Goal: Check status: Check status

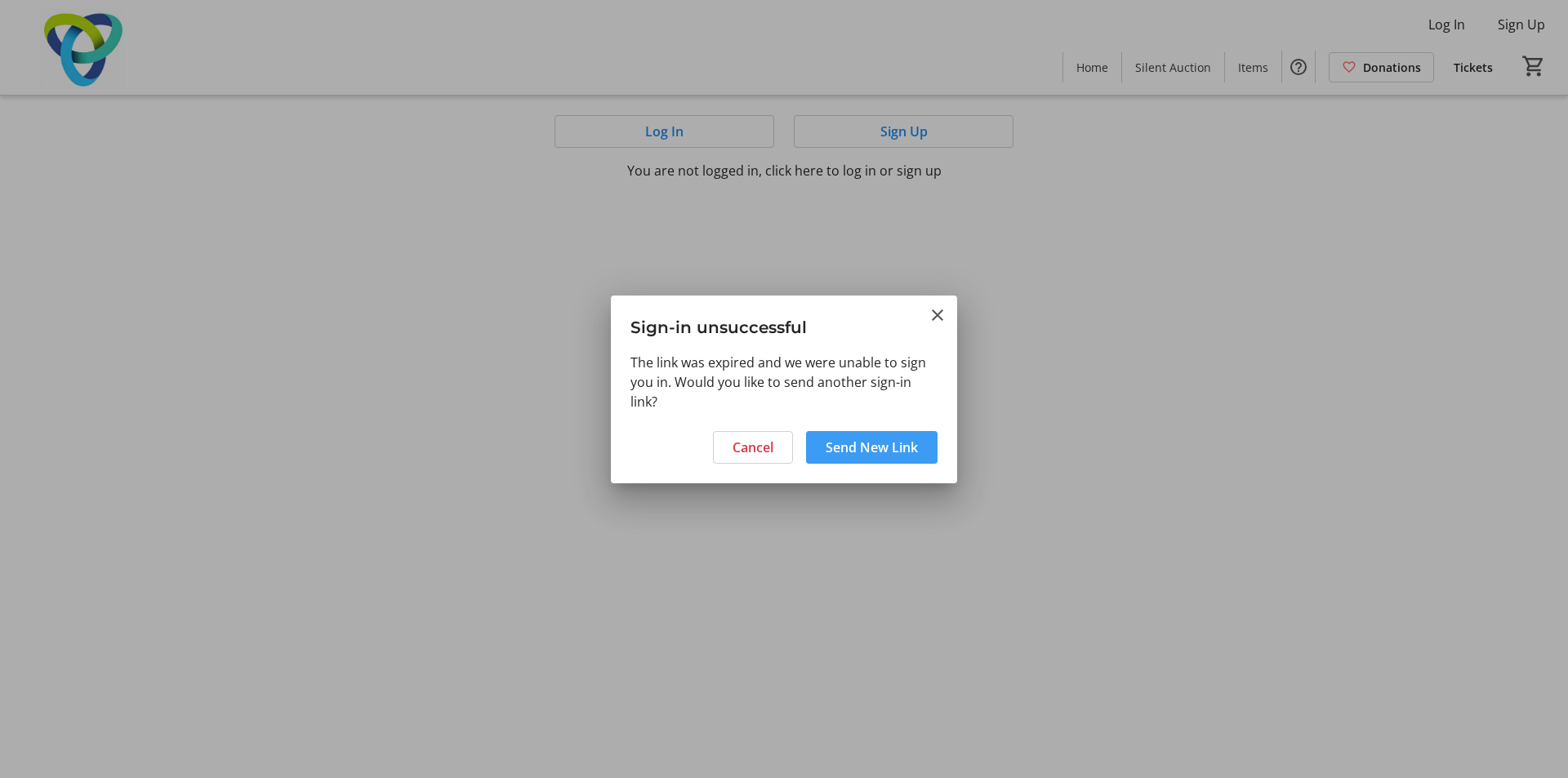
click at [898, 446] on span "Send New Link" at bounding box center [871, 447] width 92 height 20
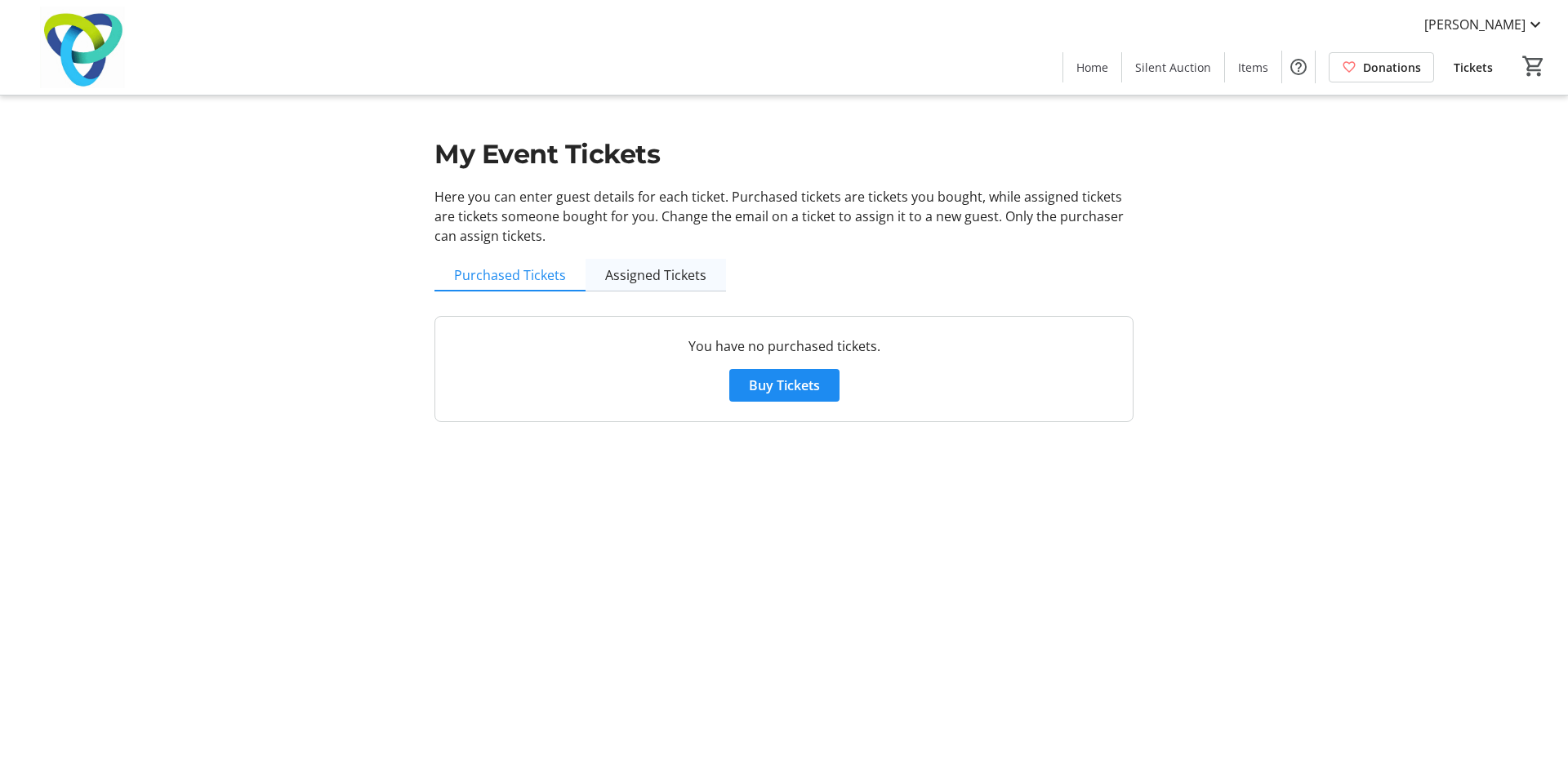
click at [657, 271] on span "Assigned Tickets" at bounding box center [656, 276] width 101 height 13
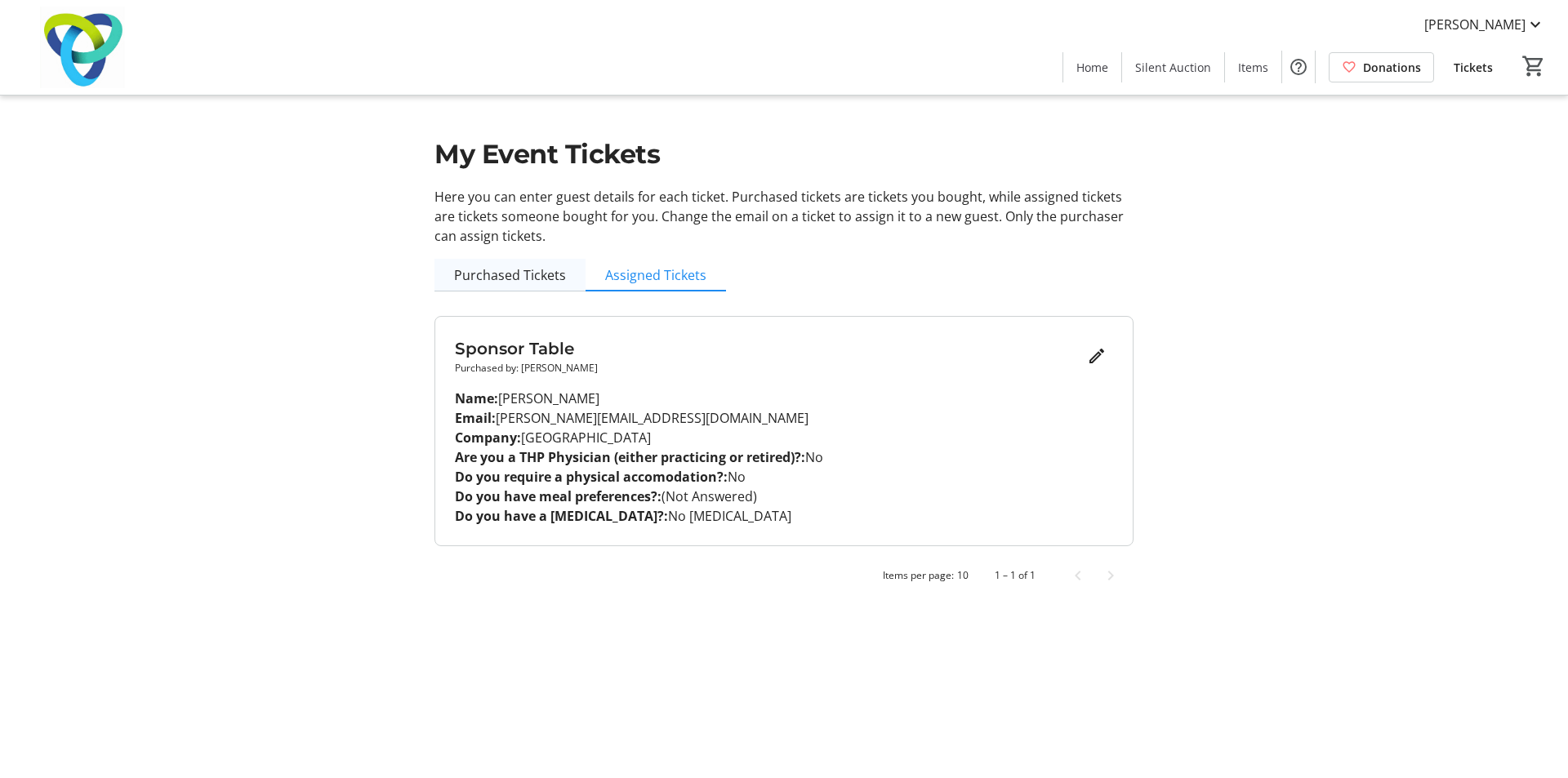
click at [546, 273] on span "Purchased Tickets" at bounding box center [510, 276] width 112 height 13
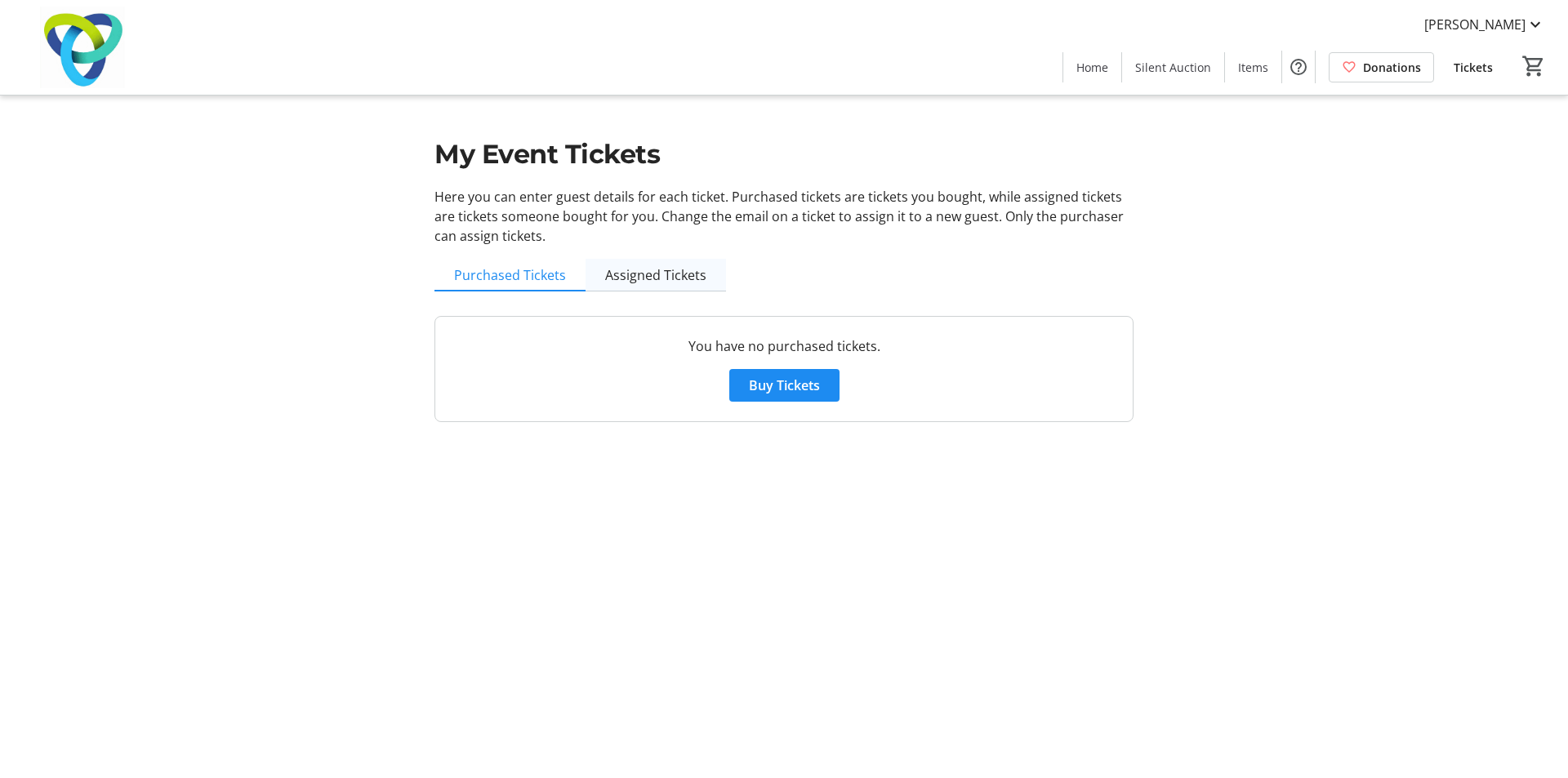
click at [706, 279] on link "Assigned Tickets" at bounding box center [656, 275] width 140 height 33
